Goal: Task Accomplishment & Management: Complete application form

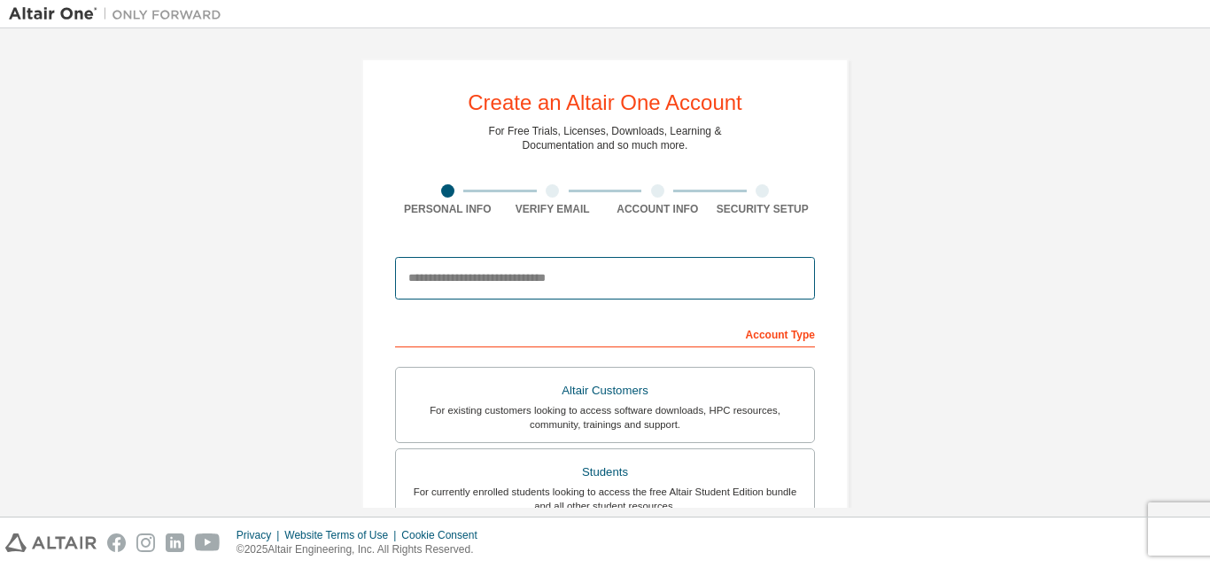
click at [543, 279] on input "email" at bounding box center [605, 278] width 420 height 43
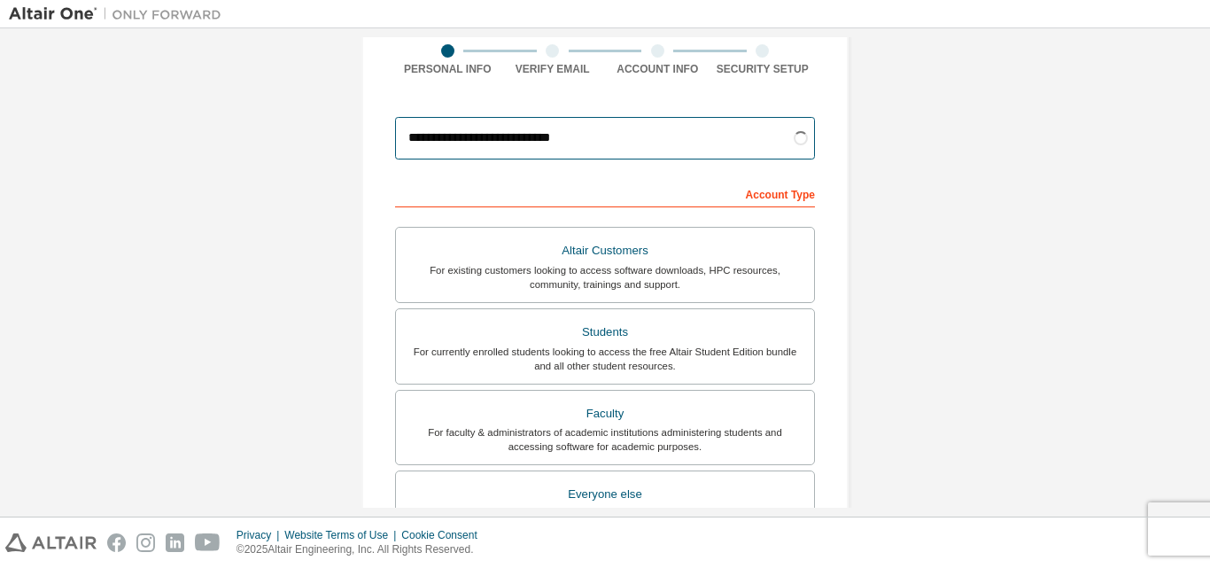
scroll to position [177, 0]
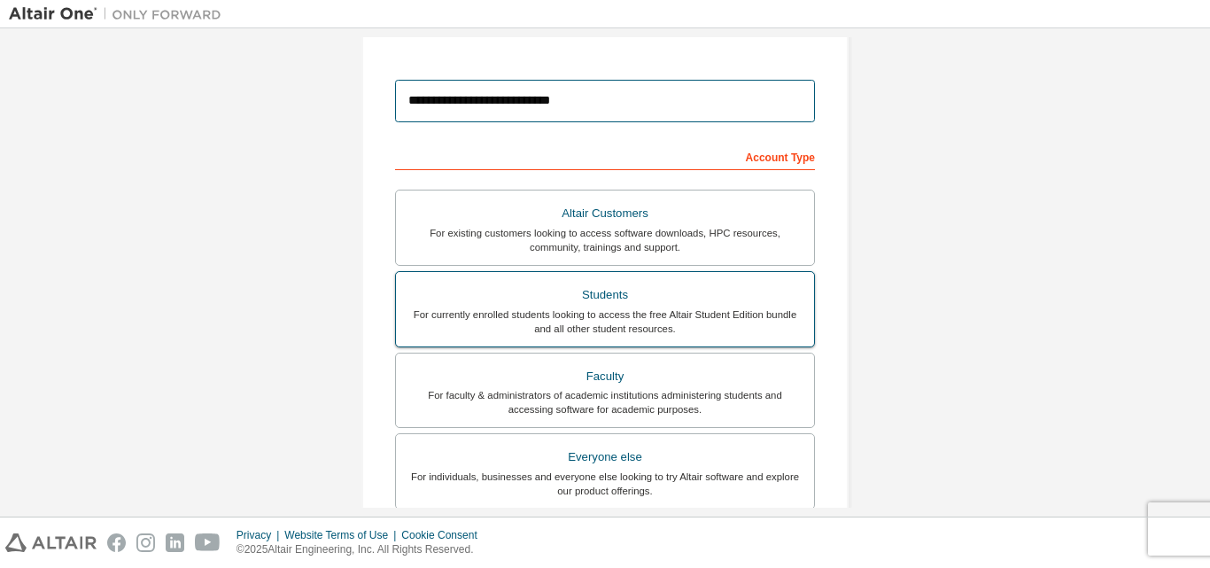
type input "**********"
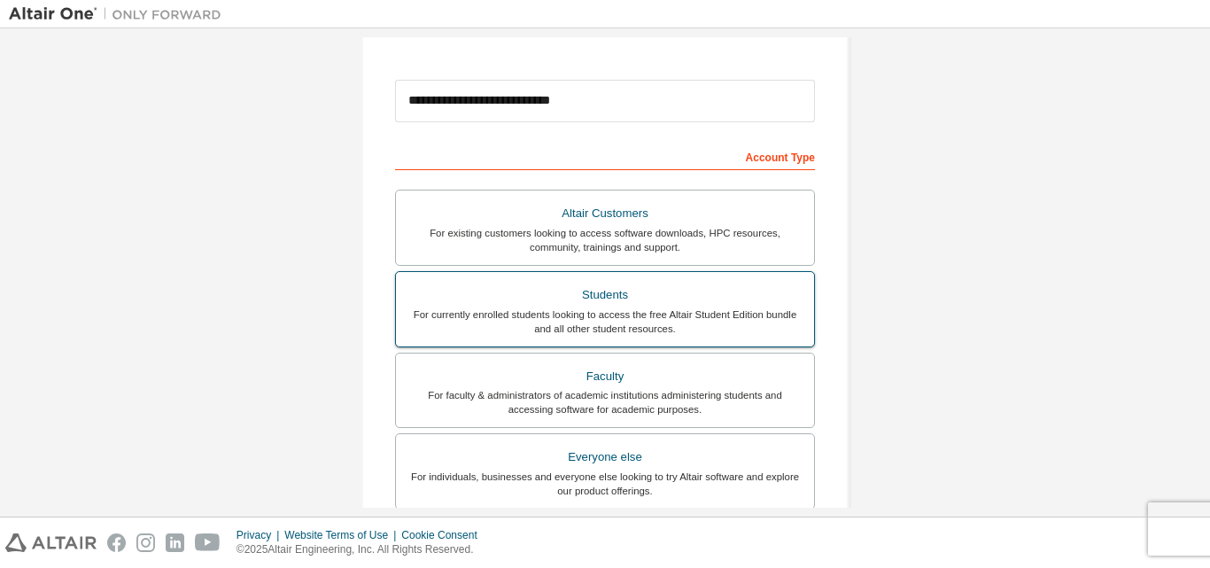
click at [591, 315] on div "For currently enrolled students looking to access the free Altair Student Editi…" at bounding box center [605, 321] width 397 height 28
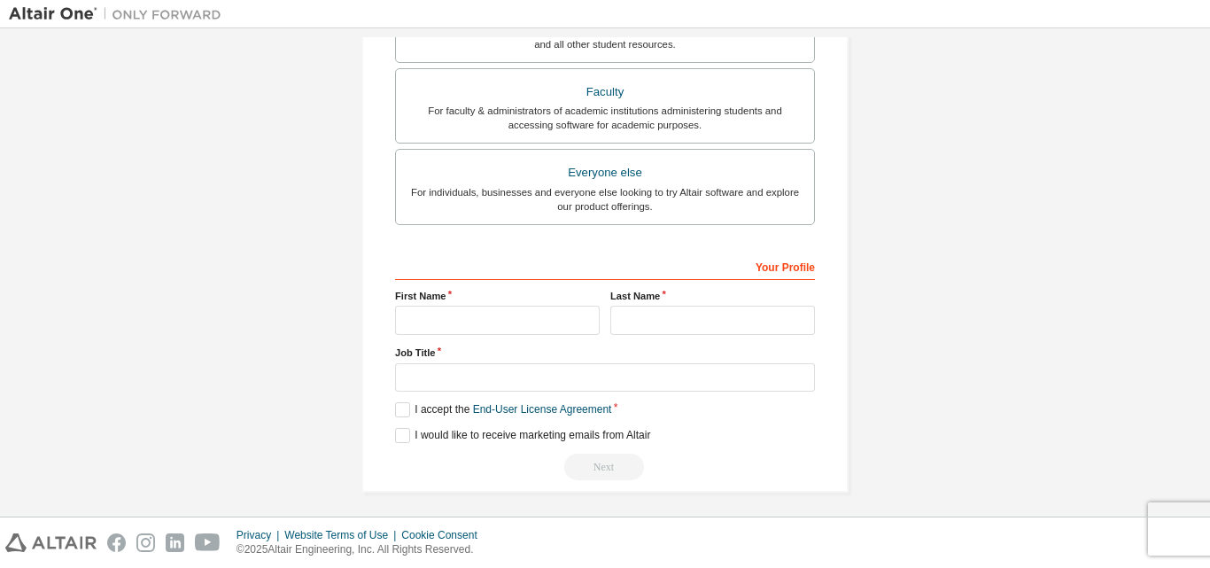
scroll to position [468, 0]
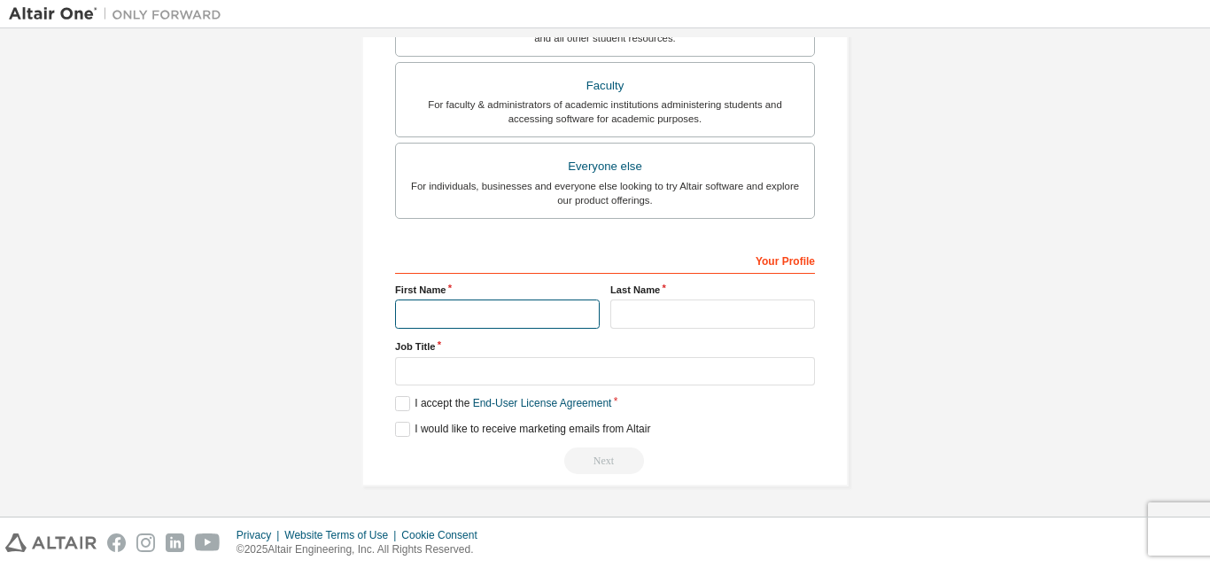
click at [498, 302] on input "text" at bounding box center [497, 313] width 205 height 29
type input "*******"
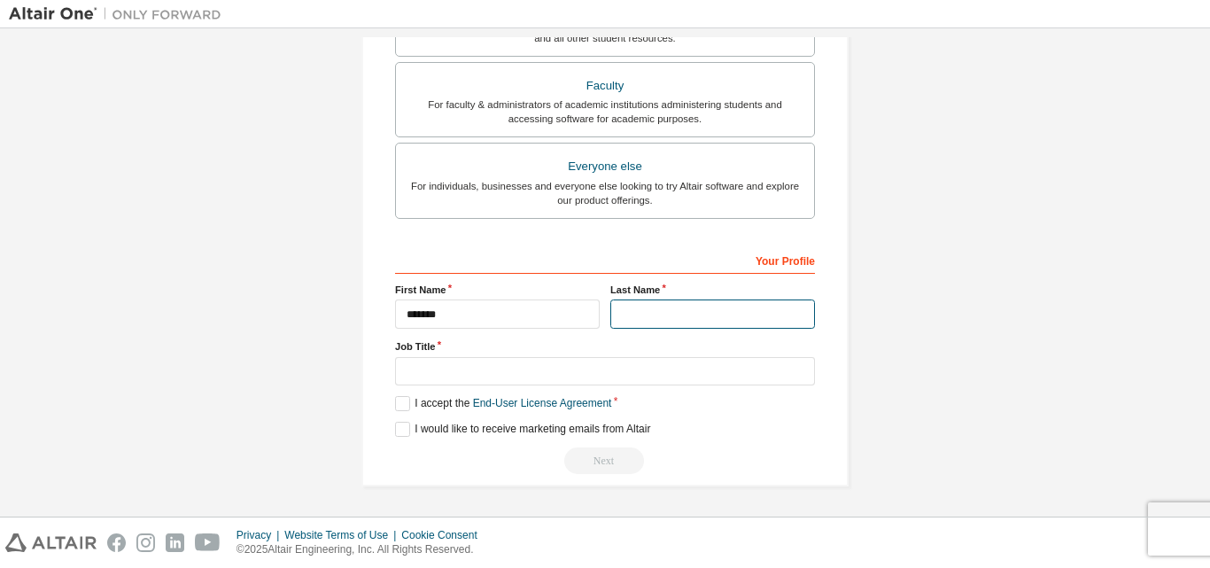
click at [610, 311] on input "text" at bounding box center [712, 313] width 205 height 29
type input "*******"
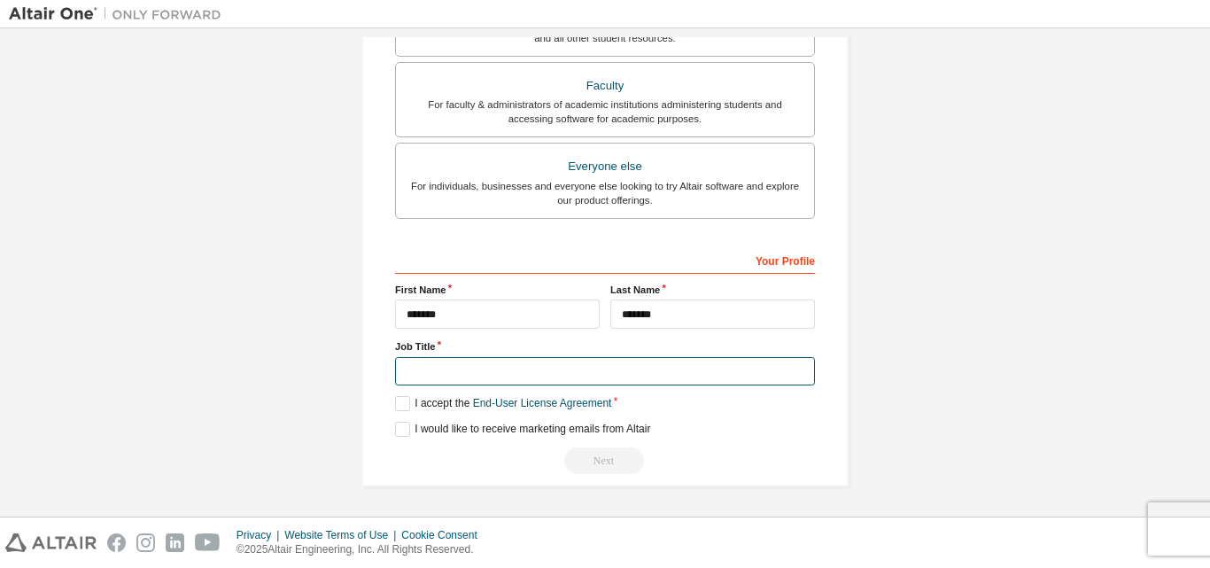
click at [524, 368] on input "text" at bounding box center [605, 371] width 420 height 29
type input "*******"
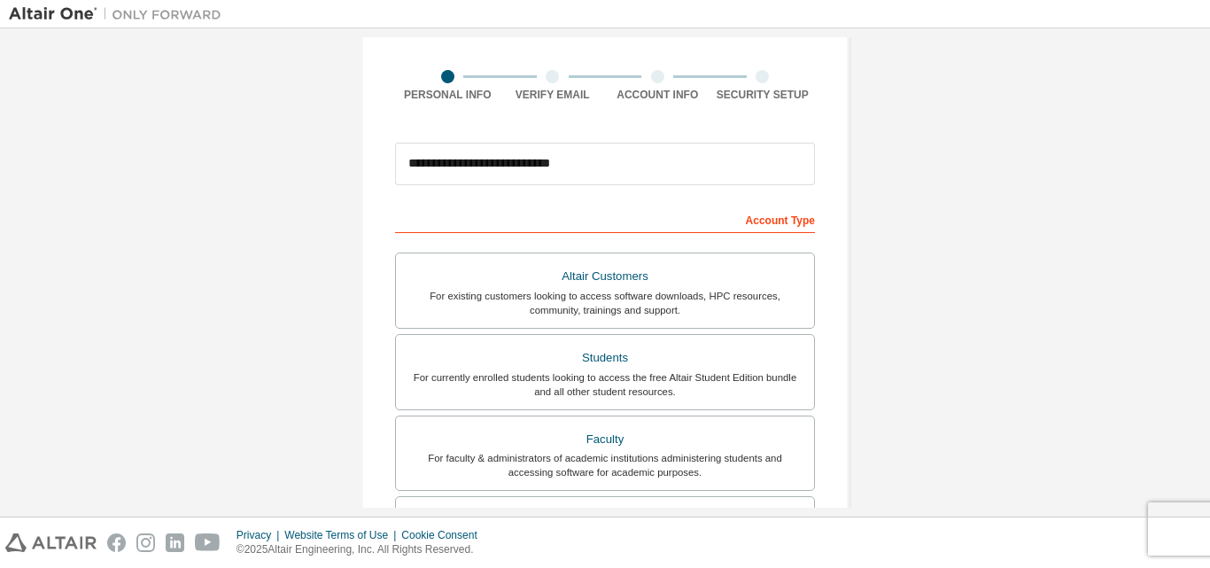
scroll to position [113, 0]
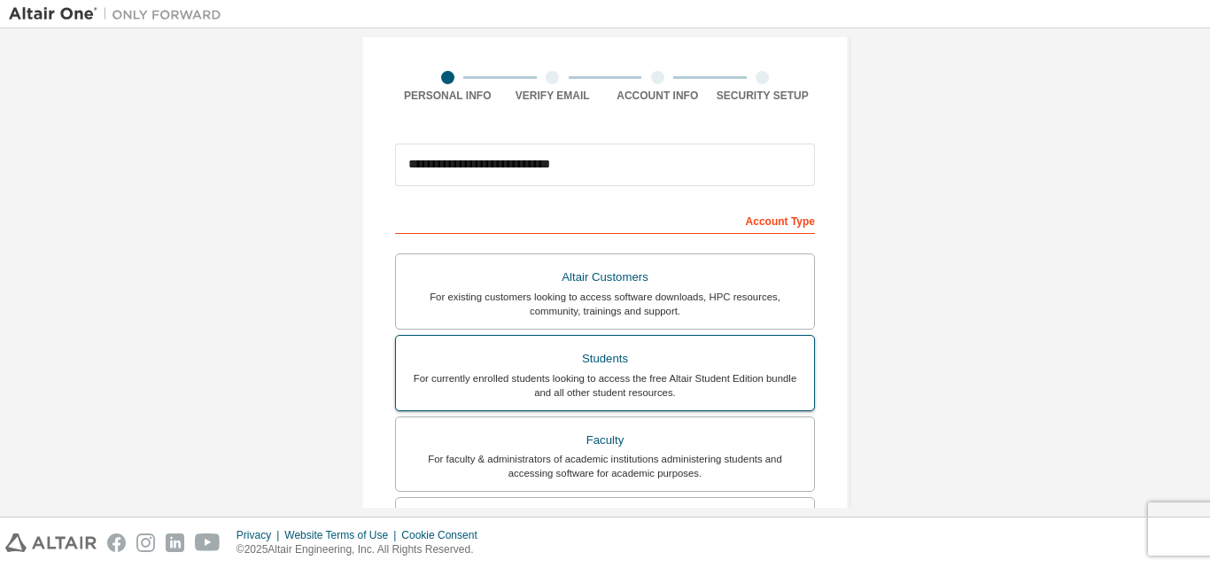
click at [587, 371] on div "For currently enrolled students looking to access the free Altair Student Editi…" at bounding box center [605, 385] width 397 height 28
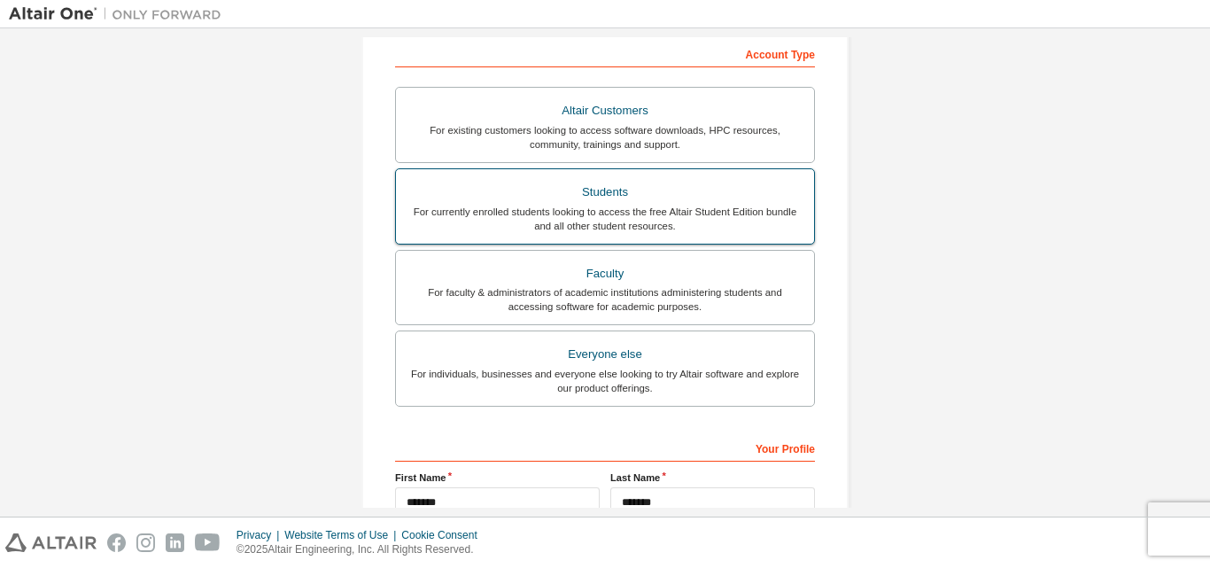
scroll to position [291, 0]
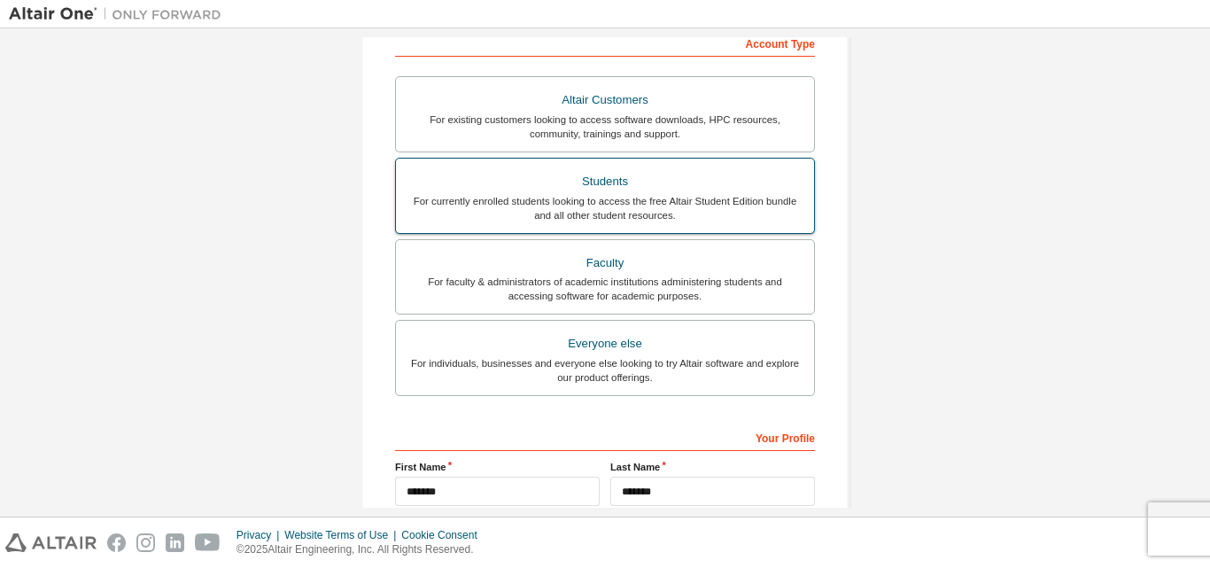
click at [561, 190] on div "Students" at bounding box center [605, 181] width 397 height 25
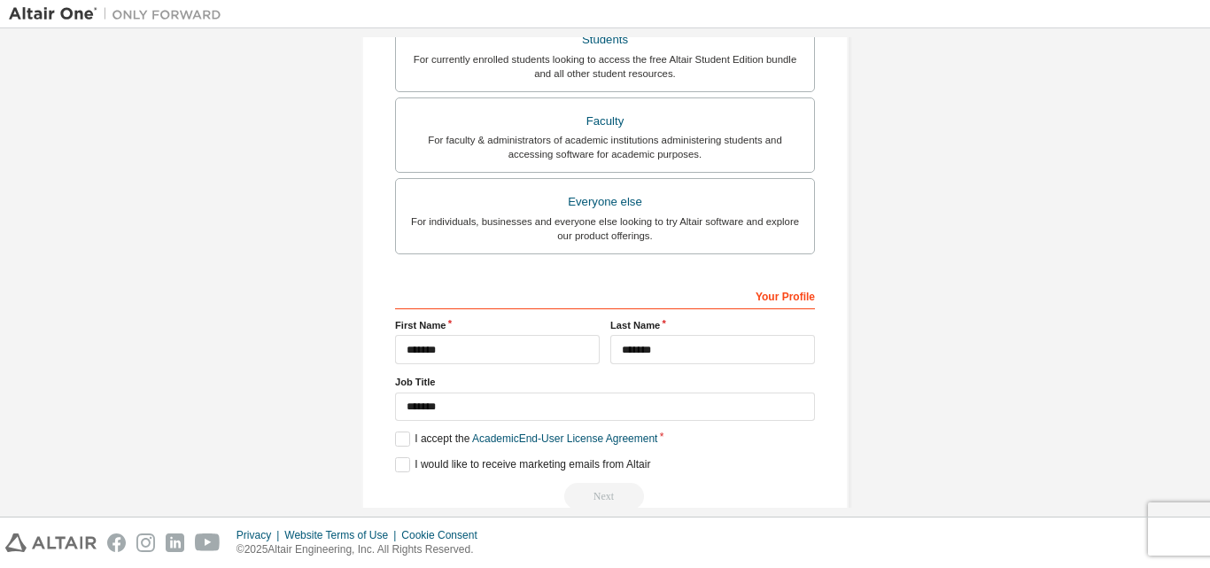
scroll to position [468, 0]
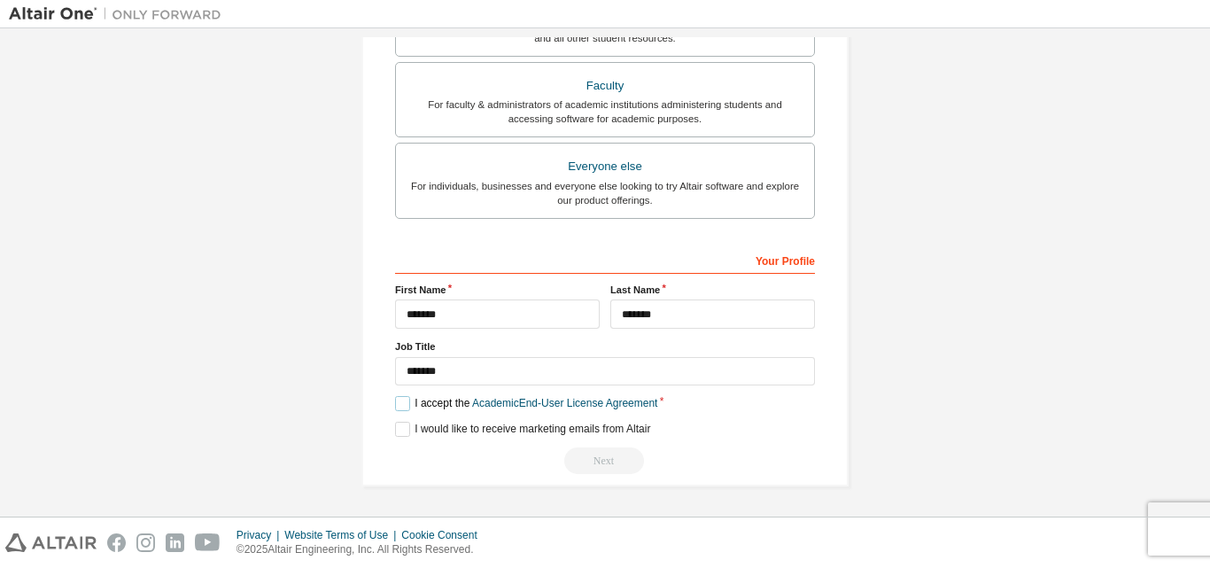
click at [401, 401] on label "I accept the Academic End-User License Agreement" at bounding box center [526, 403] width 262 height 15
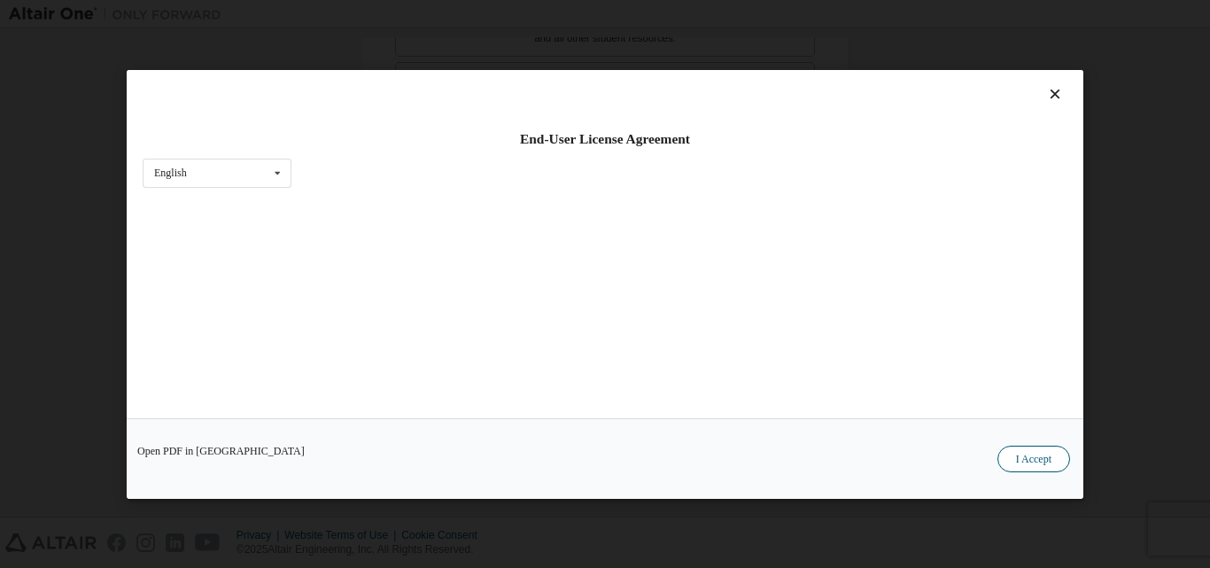
drag, startPoint x: 1028, startPoint y: 473, endPoint x: 1022, endPoint y: 455, distance: 18.5
click at [1022, 457] on div "Open PDF in New Tab I Accept" at bounding box center [605, 457] width 957 height 81
click at [1022, 454] on button "I Accept" at bounding box center [1033, 458] width 73 height 27
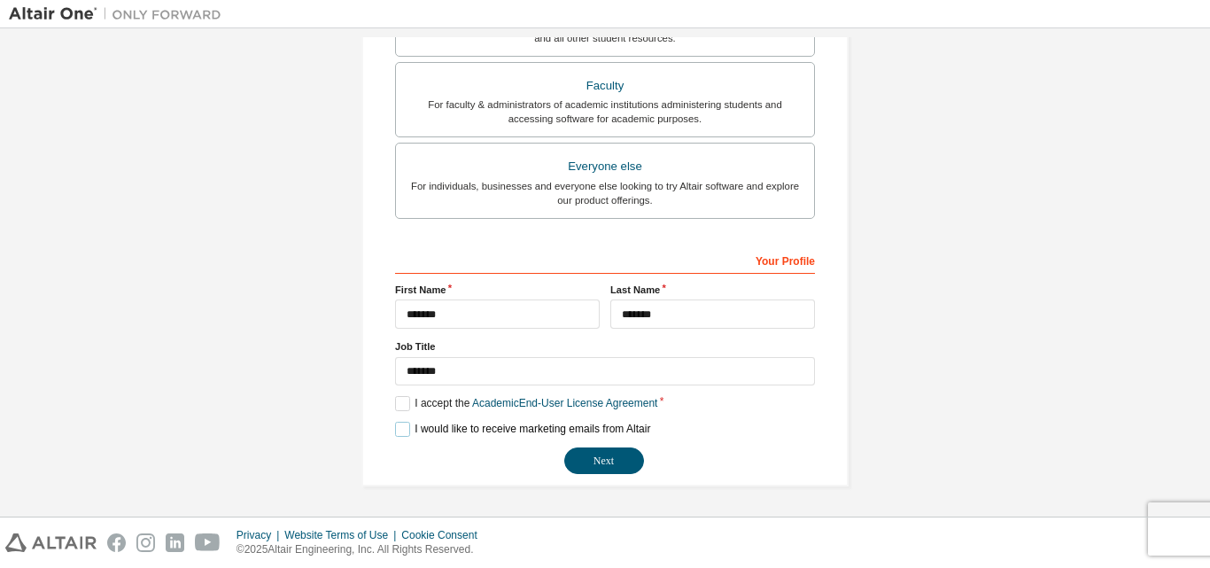
click at [397, 430] on label "I would like to receive marketing emails from Altair" at bounding box center [522, 429] width 255 height 15
click at [584, 456] on button "Next" at bounding box center [604, 460] width 80 height 27
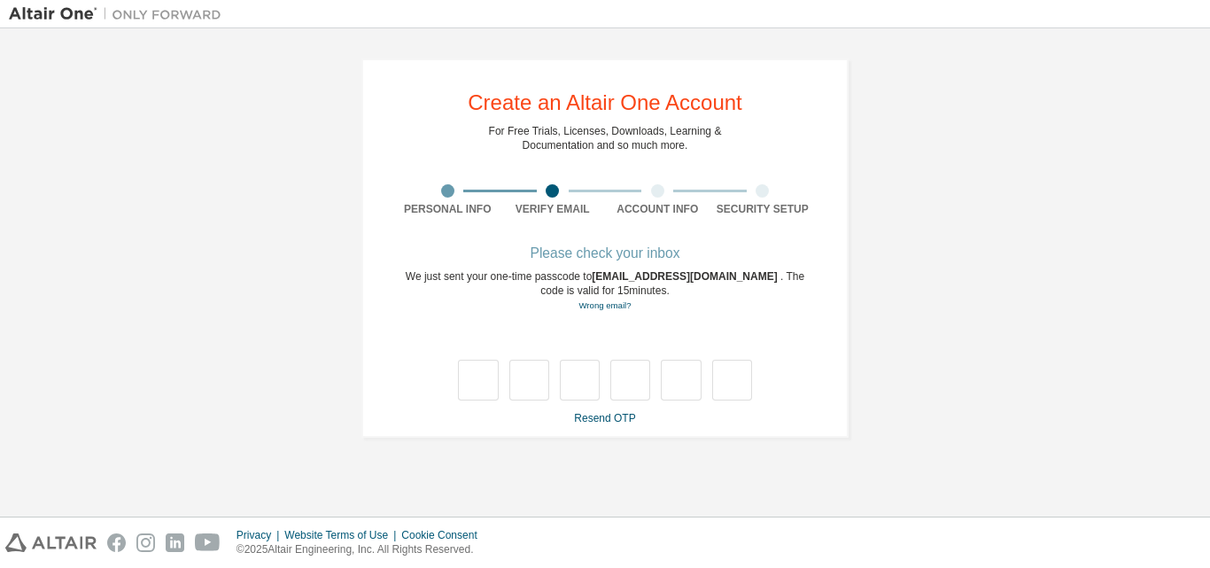
scroll to position [0, 0]
click at [477, 381] on input "text" at bounding box center [478, 380] width 40 height 41
type input "*"
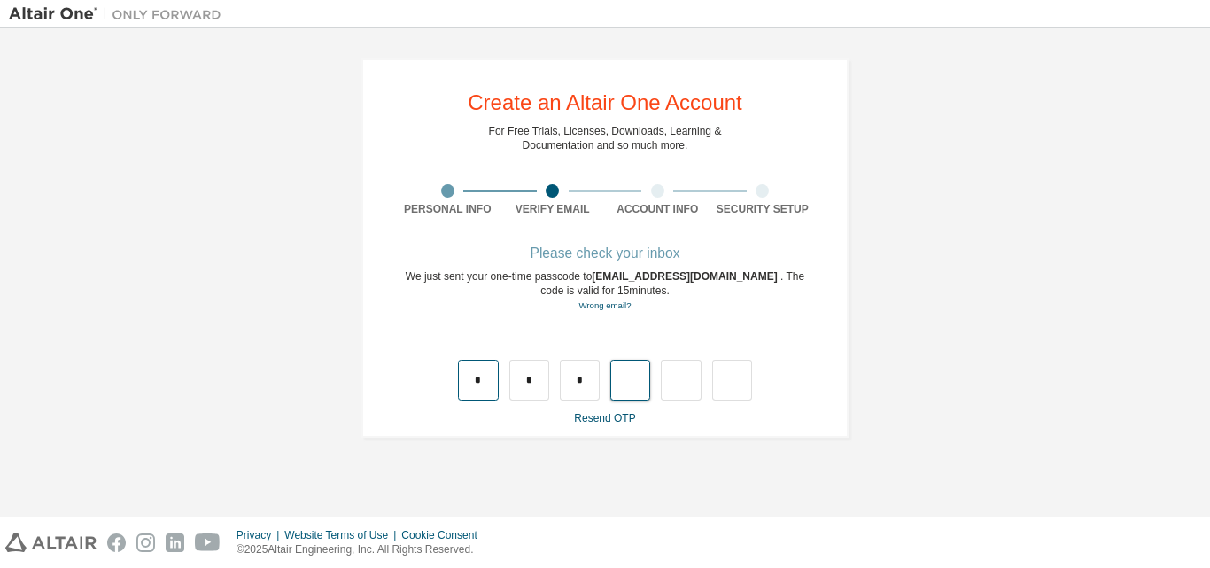
type input "*"
